Goal: Task Accomplishment & Management: Use online tool/utility

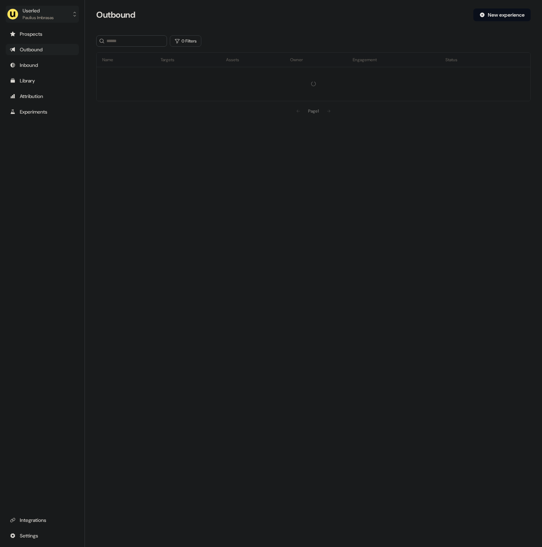
click at [44, 12] on div "Userled" at bounding box center [38, 10] width 31 height 7
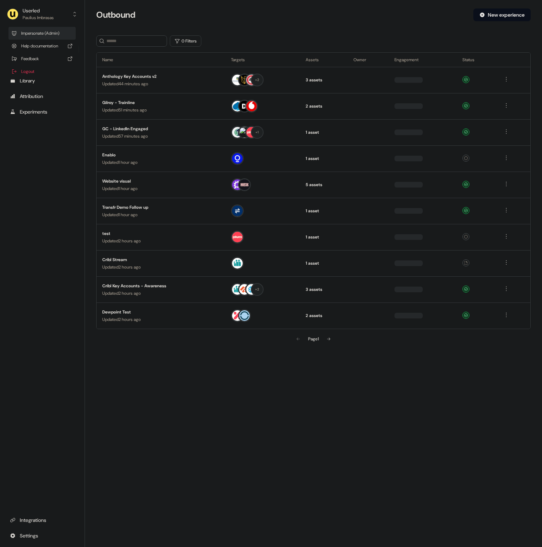
click at [48, 36] on div "Impersonate (Admin)" at bounding box center [41, 33] width 67 height 13
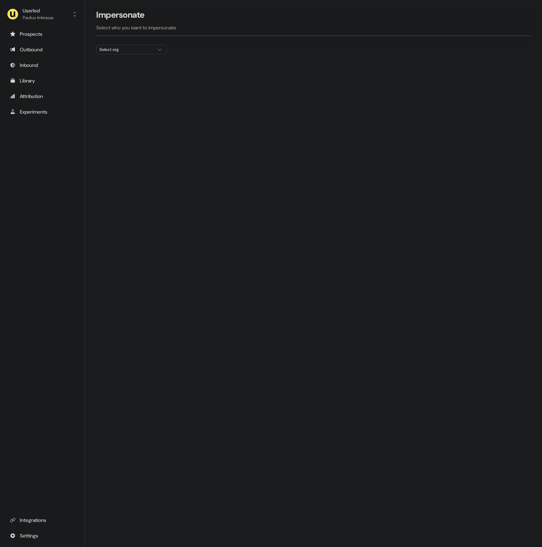
click at [131, 49] on div "Select org" at bounding box center [125, 49] width 53 height 7
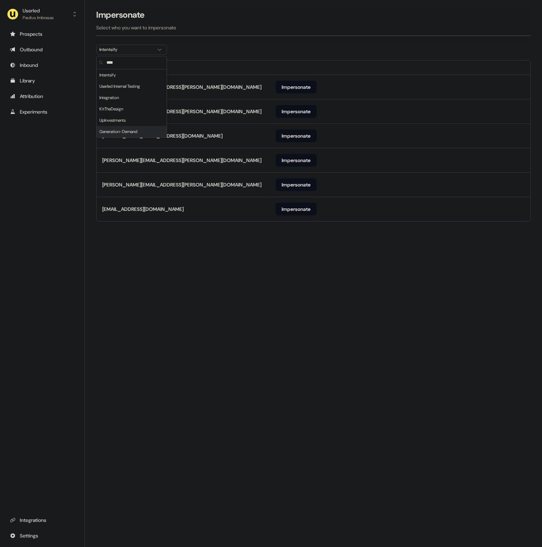
type input "****"
click at [217, 257] on div "Loading... Impersonate Select who you want to impersonate Intentsify Email sama…" at bounding box center [313, 273] width 457 height 547
click at [296, 211] on button "Impersonate" at bounding box center [295, 209] width 41 height 13
